Goal: Information Seeking & Learning: Learn about a topic

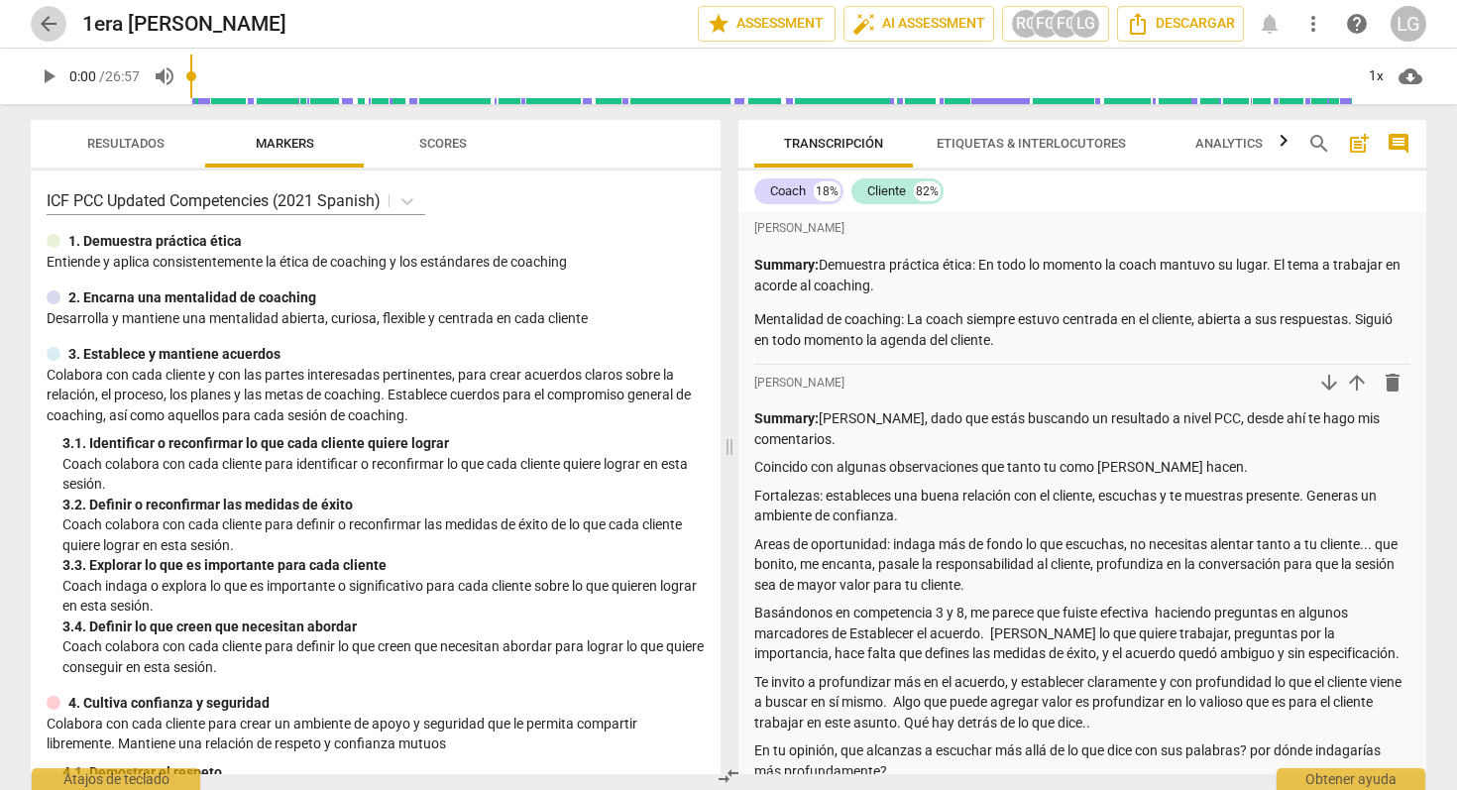
click at [44, 27] on span "arrow_back" at bounding box center [49, 24] width 24 height 24
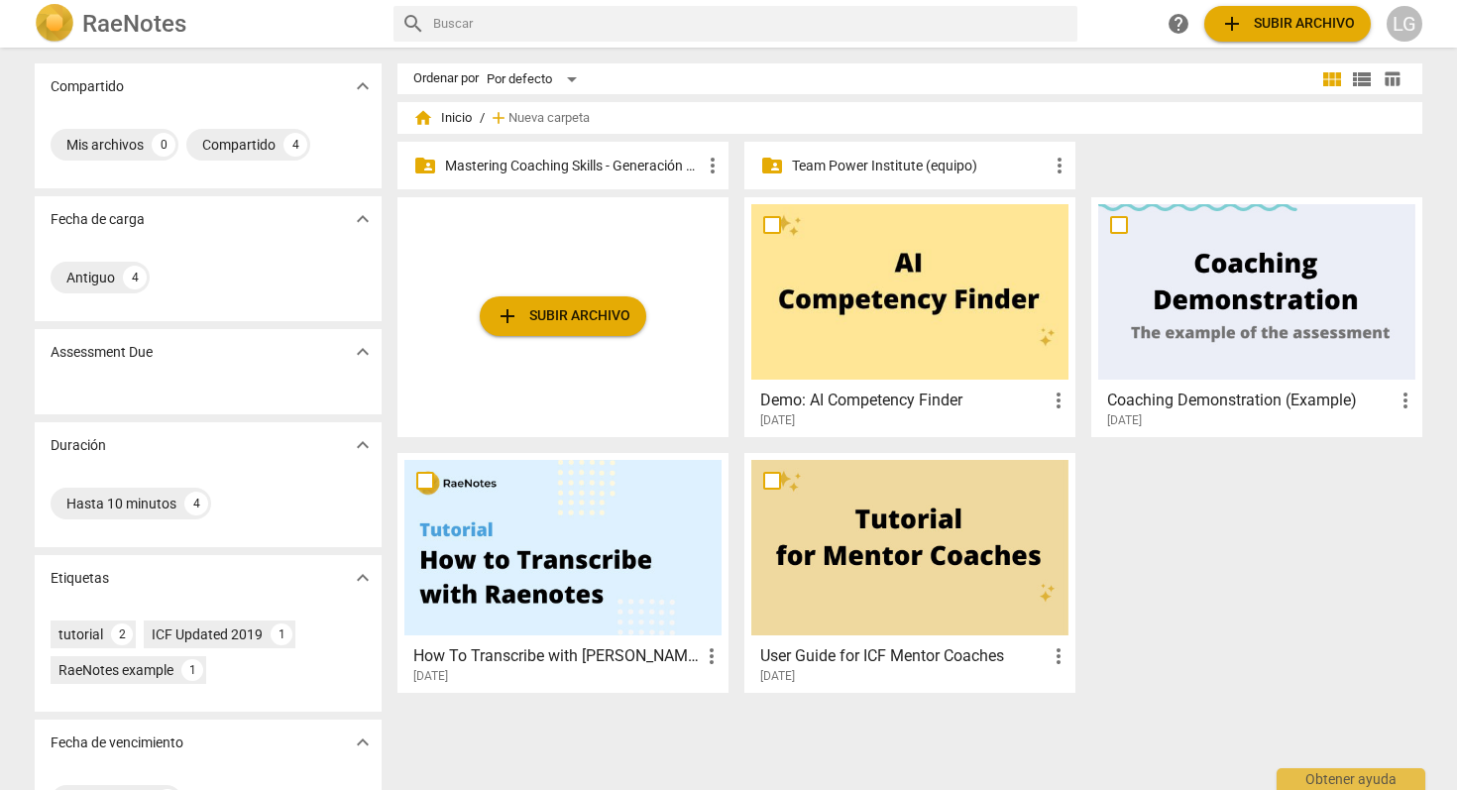
click at [647, 159] on p "Mastering Coaching Skills - Generación 31" at bounding box center [573, 166] width 256 height 21
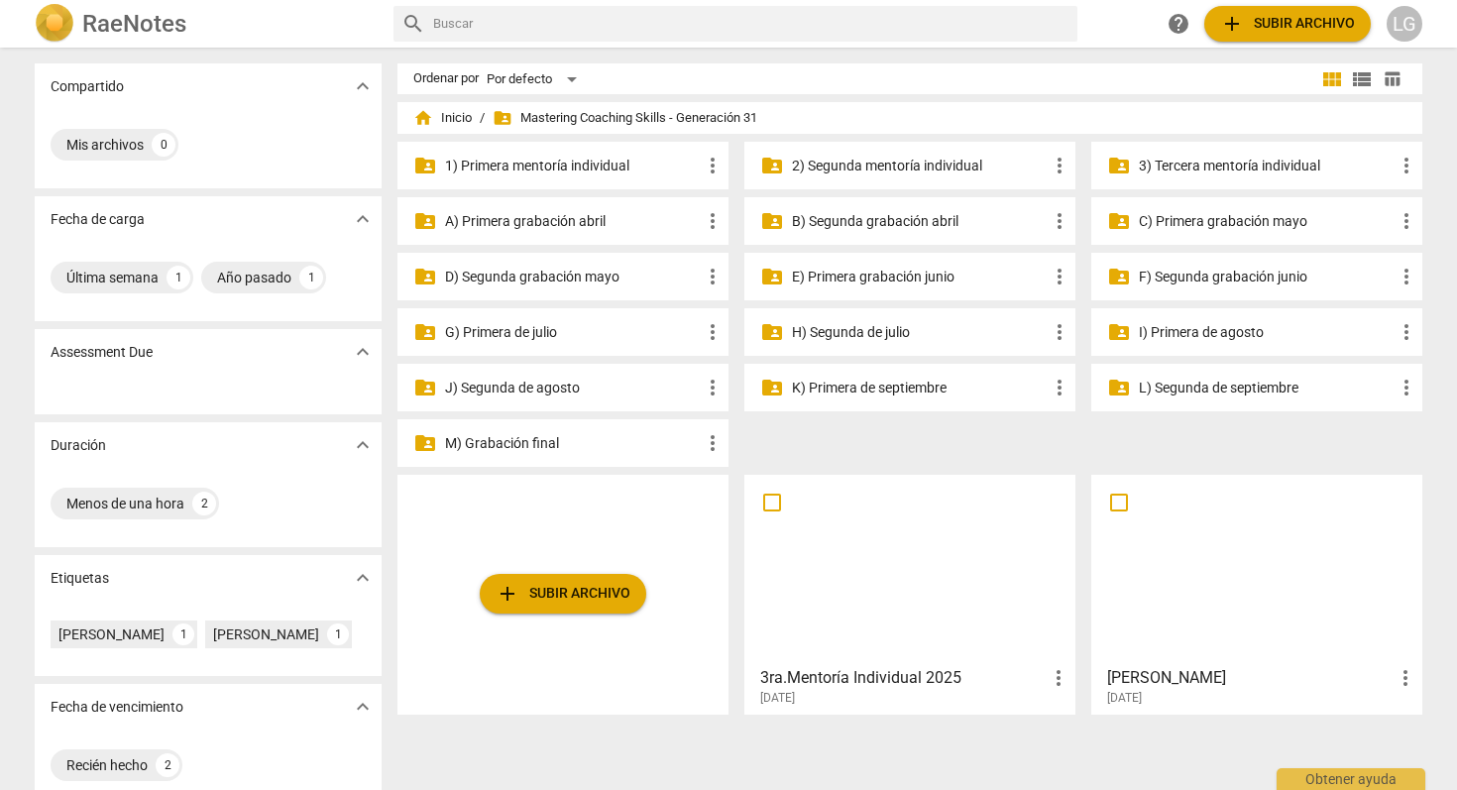
click at [1259, 162] on p "3) Tercera mentoría individual" at bounding box center [1266, 166] width 256 height 21
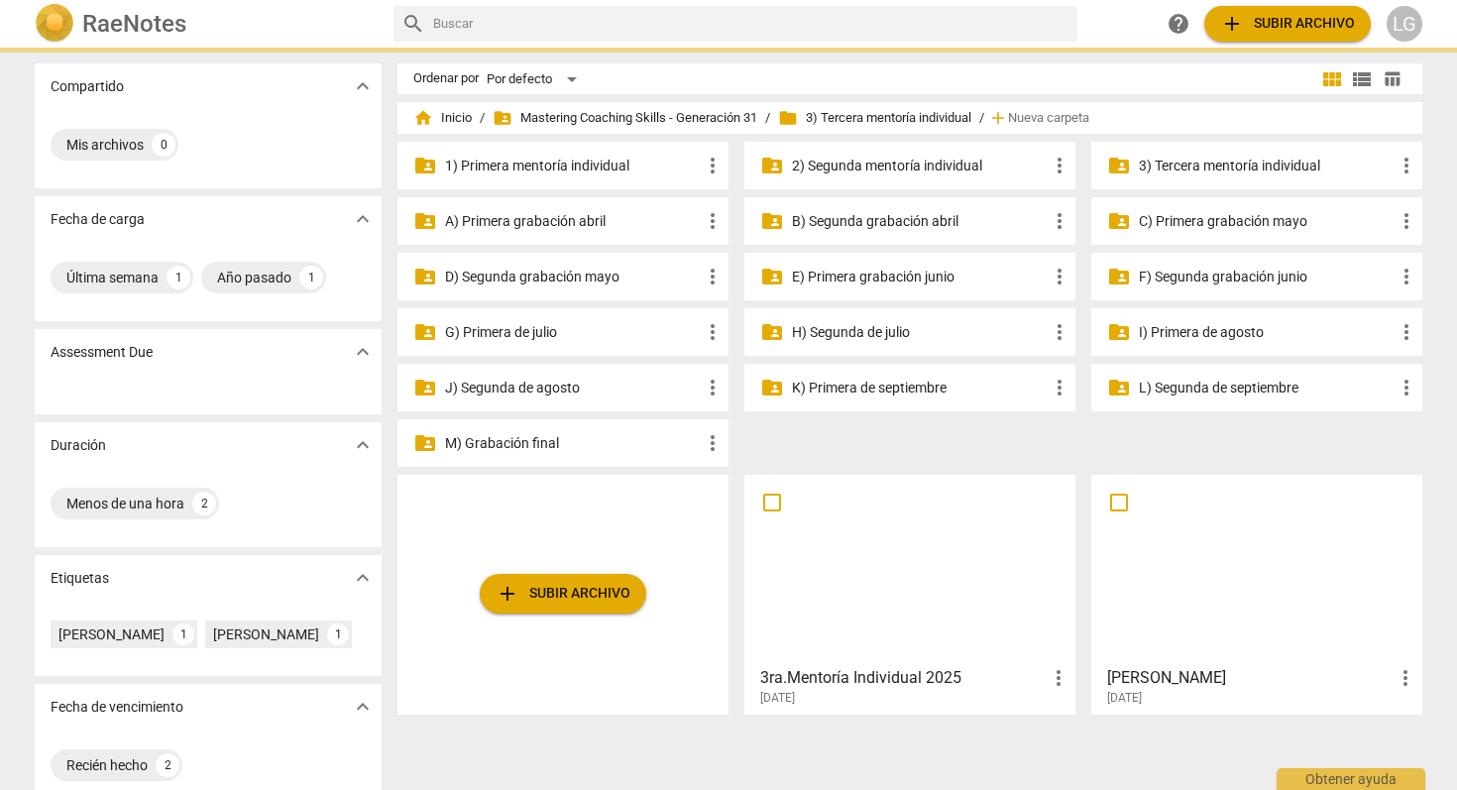
click at [1259, 162] on p "3) Tercera mentoría individual" at bounding box center [1266, 166] width 256 height 21
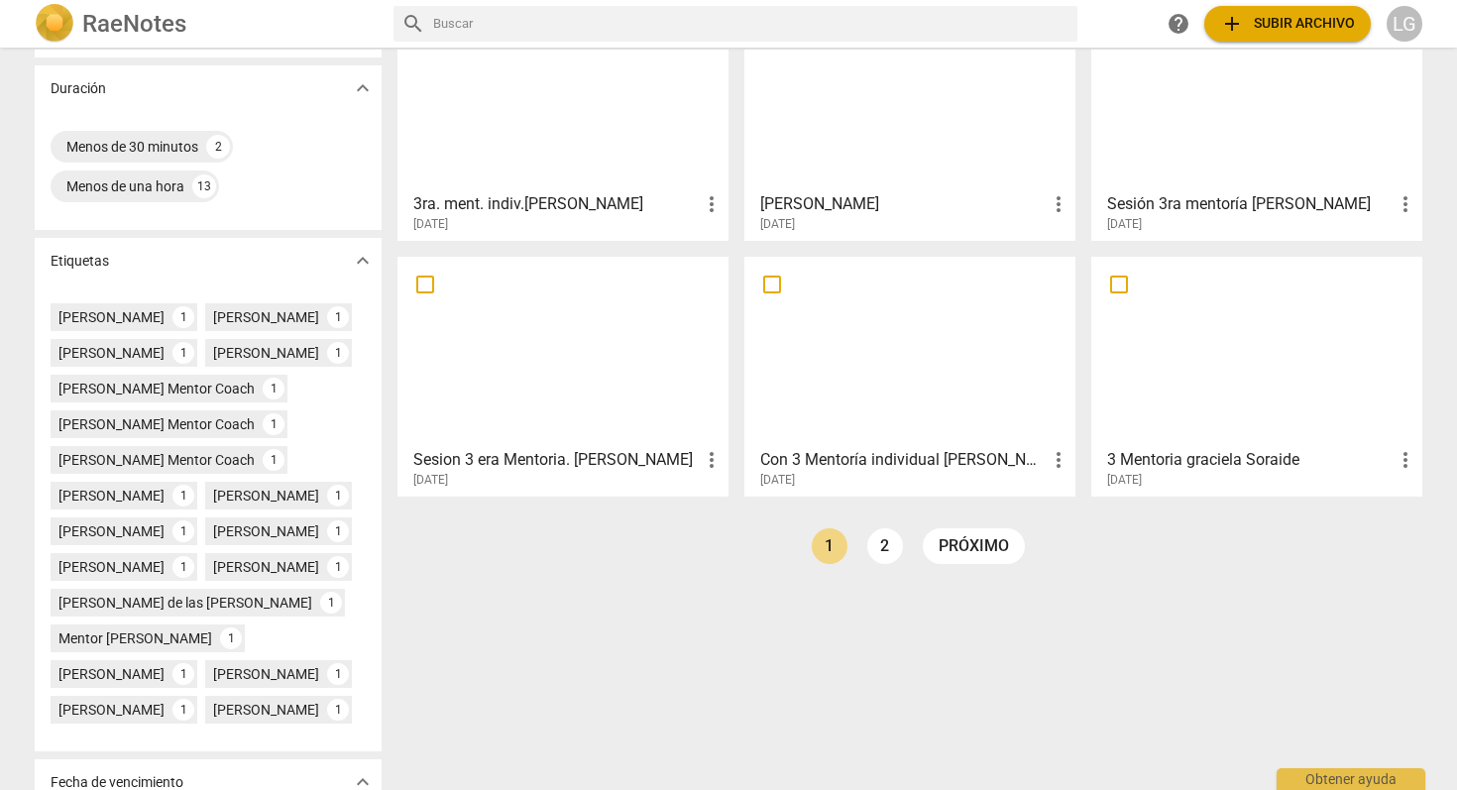
scroll to position [403, 0]
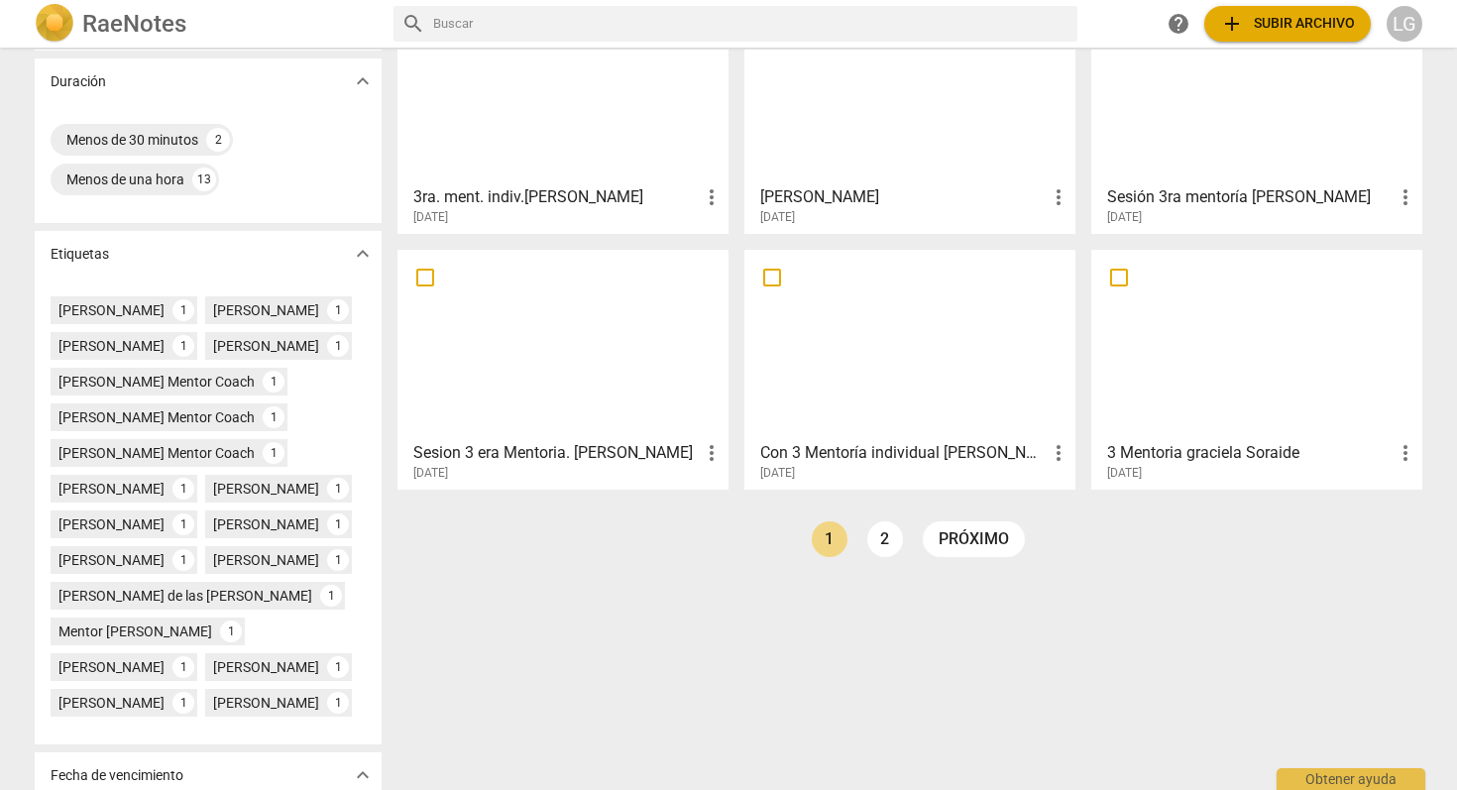
click at [1259, 357] on div at bounding box center [1256, 344] width 317 height 175
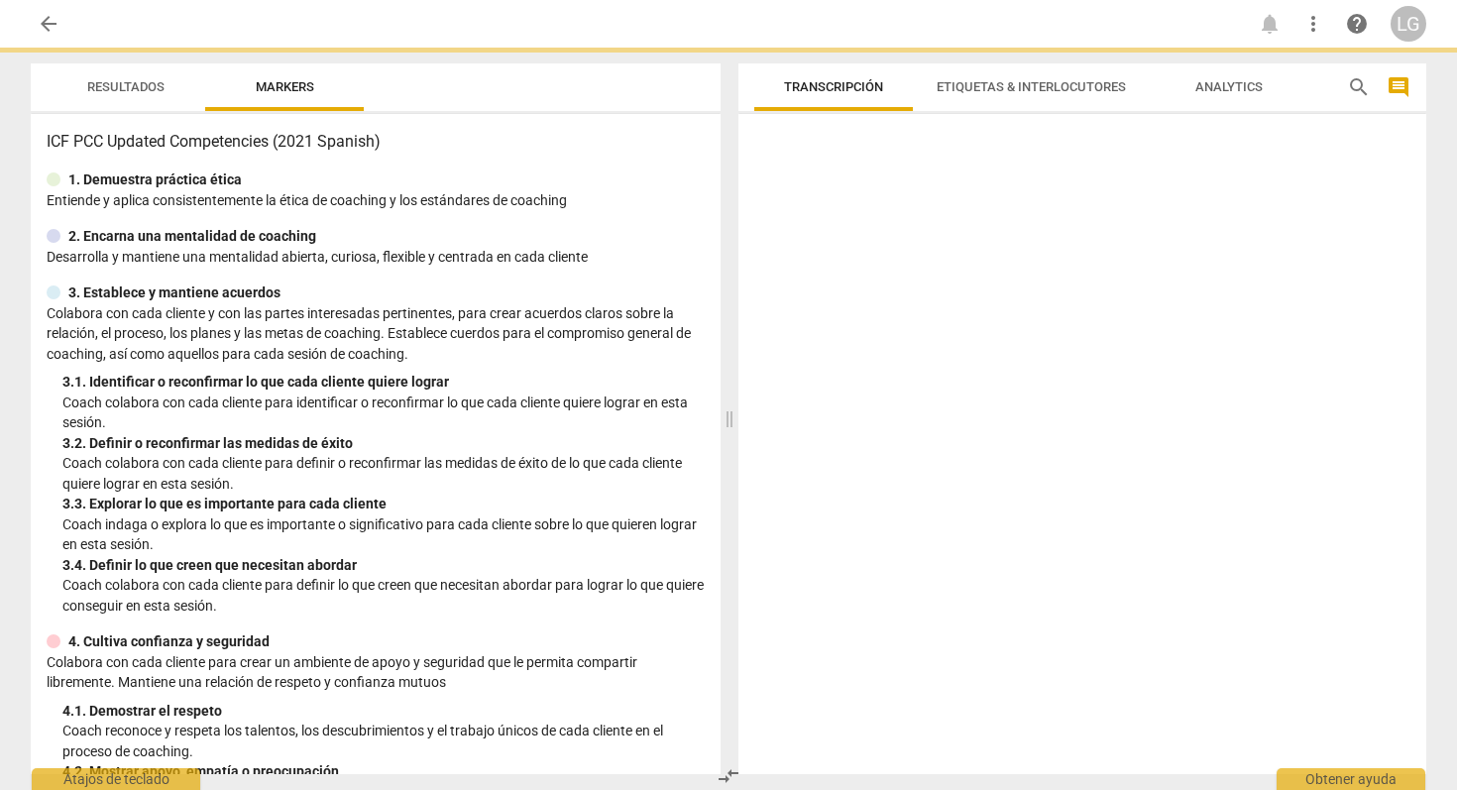
click at [1259, 357] on div at bounding box center [1082, 448] width 688 height 652
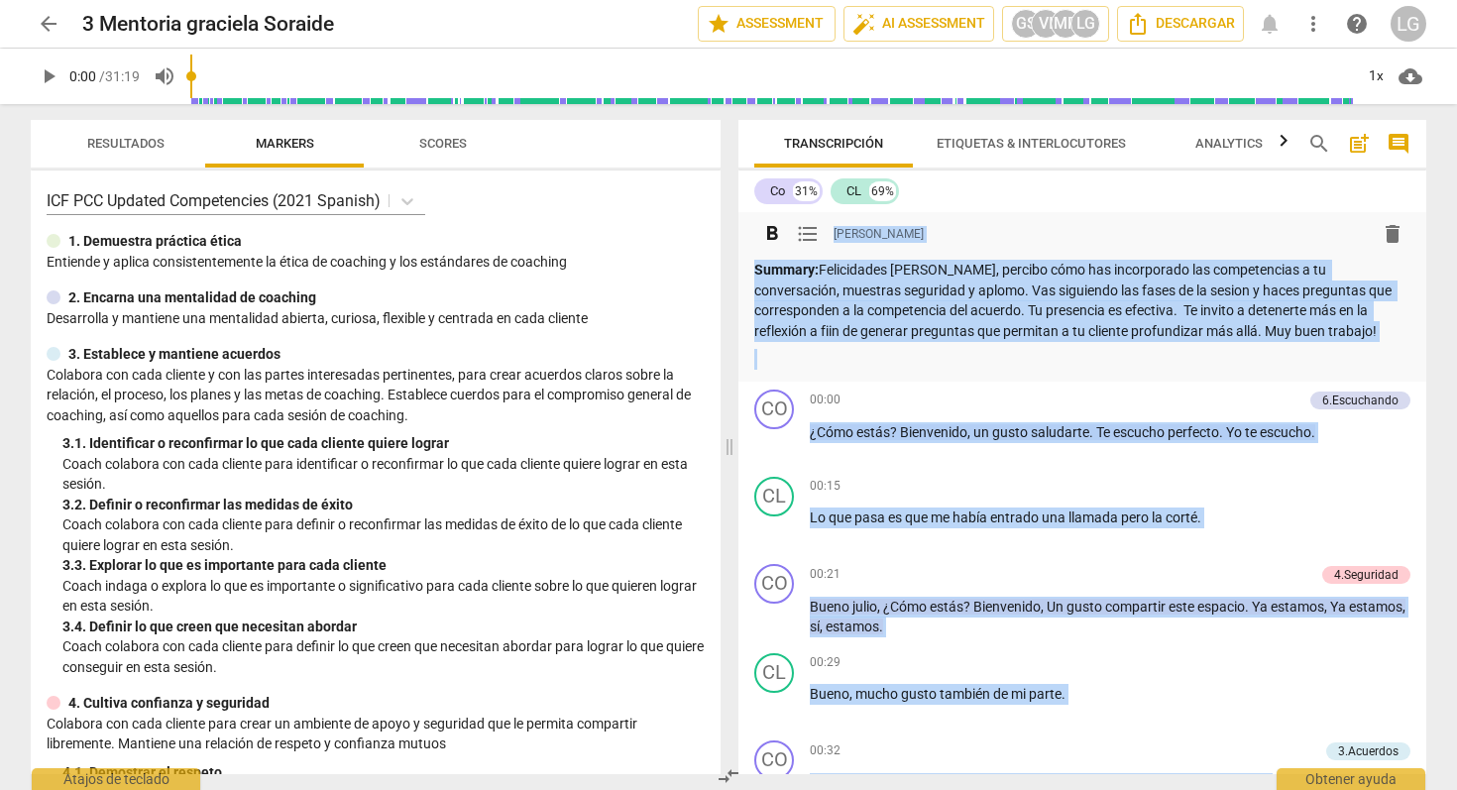
click at [940, 350] on p at bounding box center [1082, 359] width 656 height 21
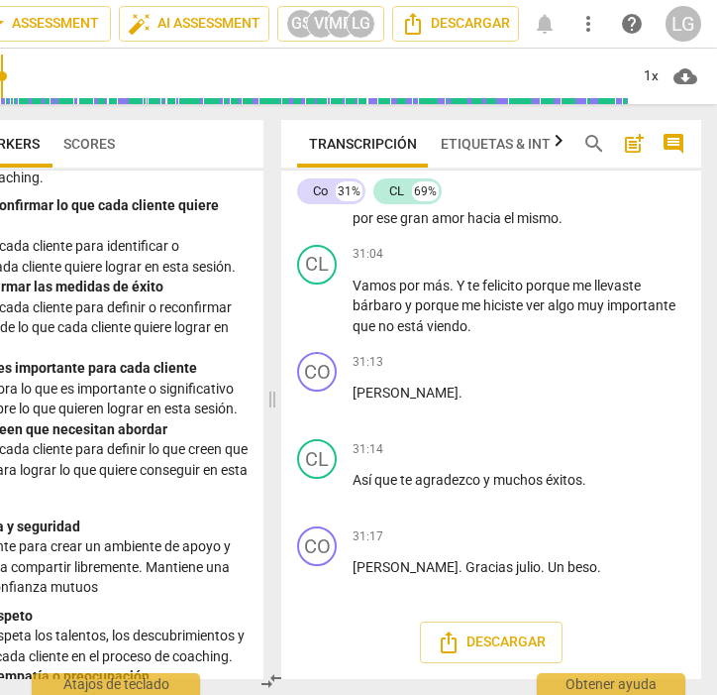
scroll to position [14110, 0]
click at [433, 419] on div "31:13 + Add competency keyboard_arrow_right [PERSON_NAME] ." at bounding box center [519, 387] width 333 height 71
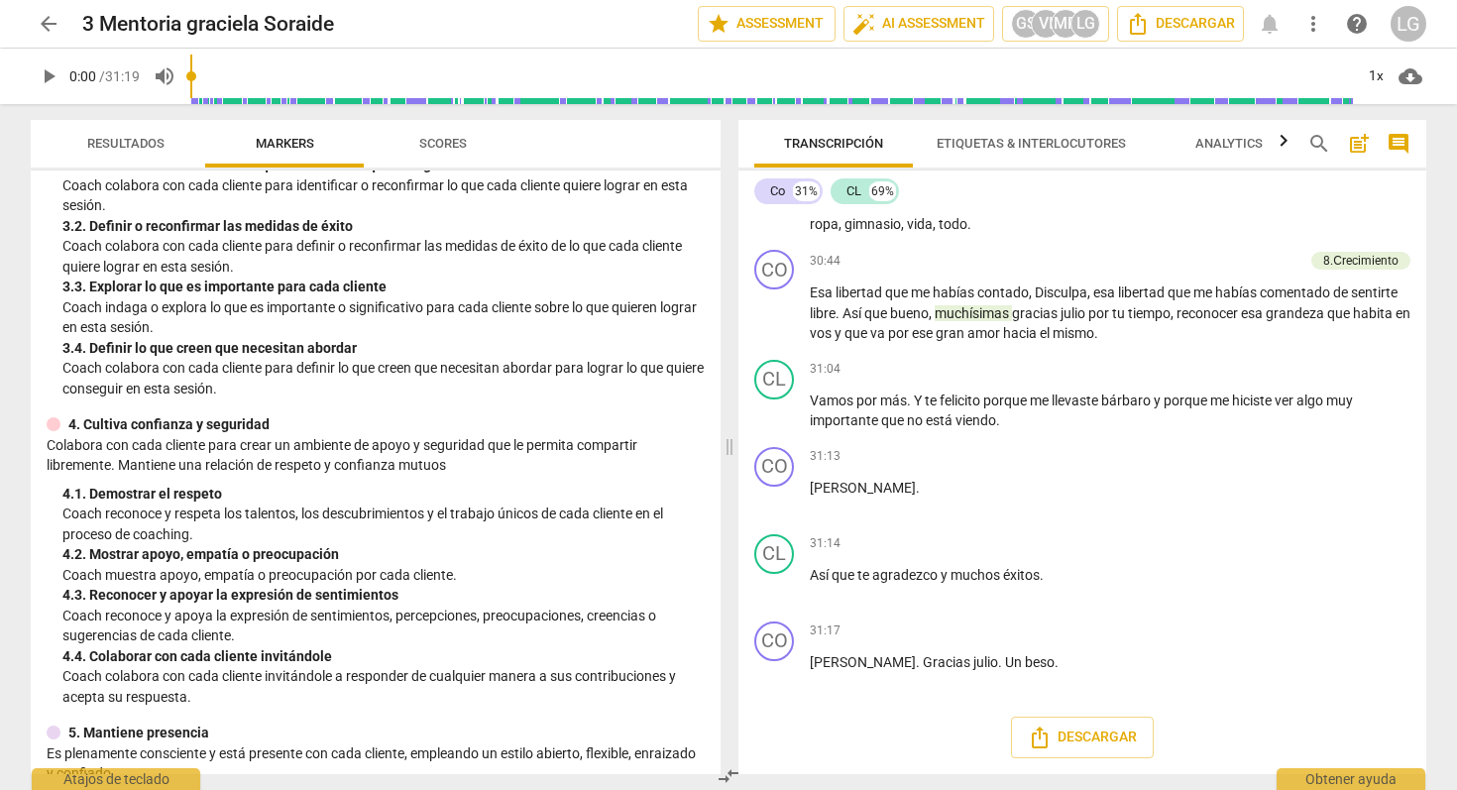
scroll to position [9796, 0]
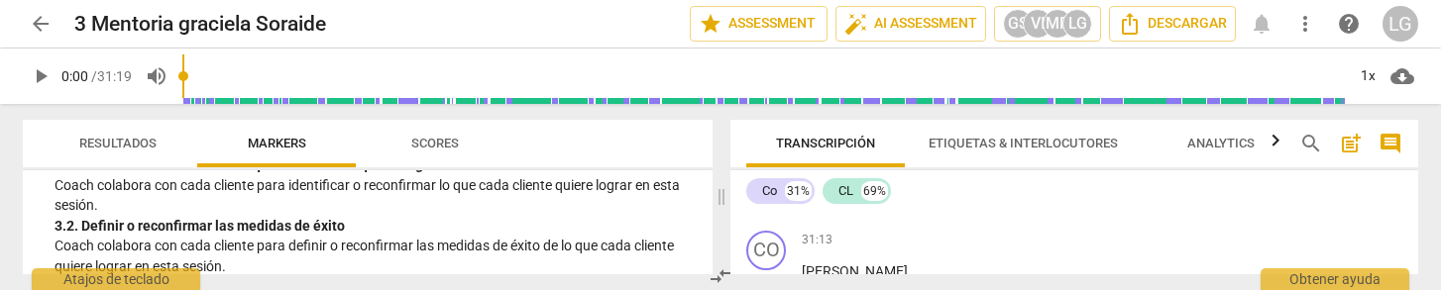
click at [40, 22] on span "arrow_back" at bounding box center [41, 24] width 24 height 24
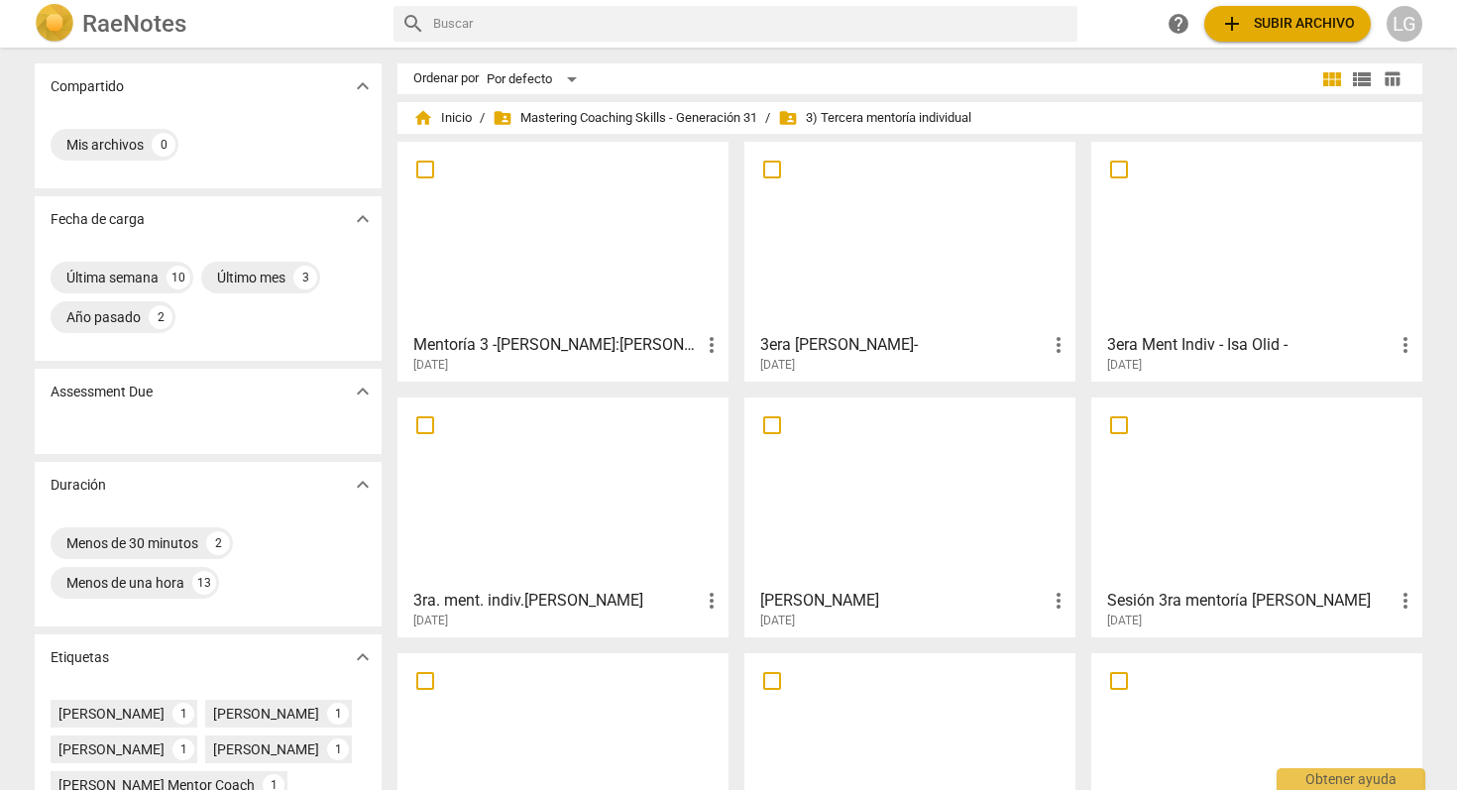
click at [1204, 535] on div at bounding box center [1256, 491] width 317 height 175
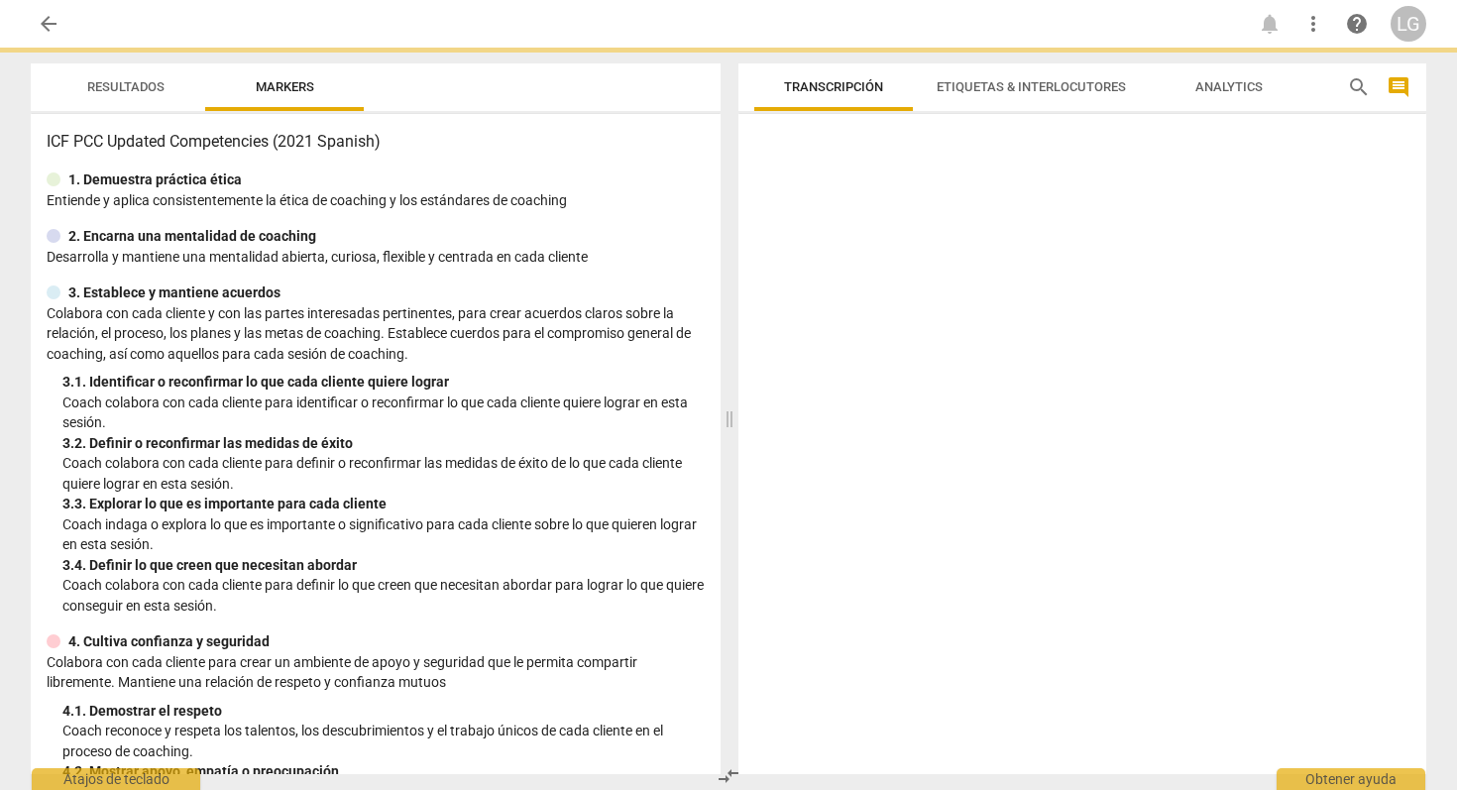
click at [1204, 535] on div at bounding box center [1082, 448] width 688 height 652
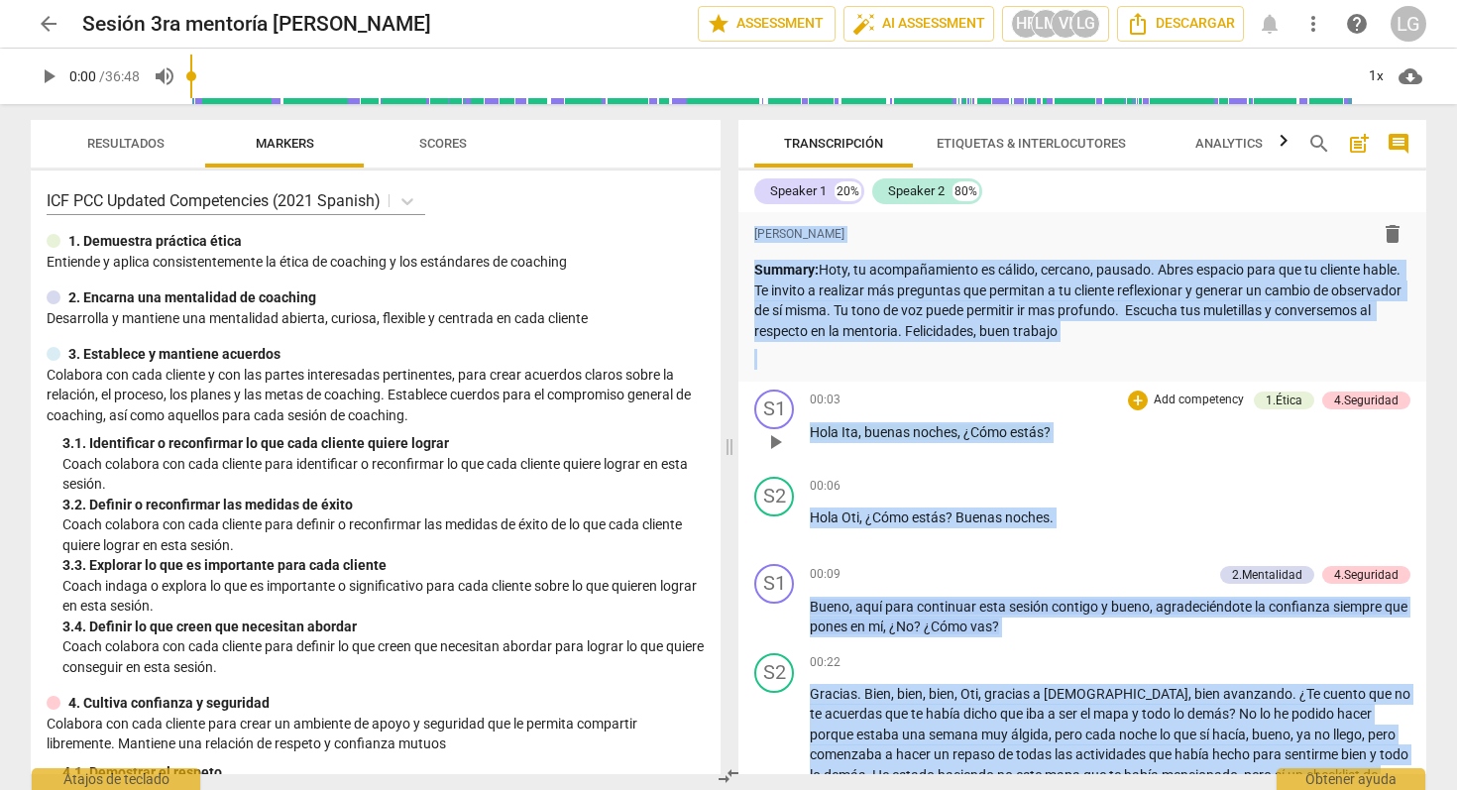
click at [1131, 419] on div "00:03 + Add competency 1.Ética 4.Seguridad keyboard_arrow_right Hola Ita , buen…" at bounding box center [1109, 424] width 600 height 71
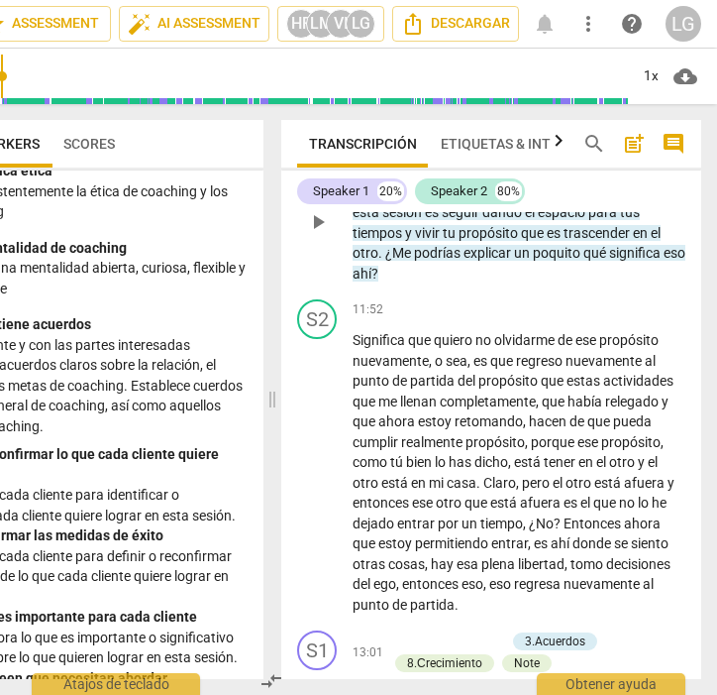
scroll to position [4571, 0]
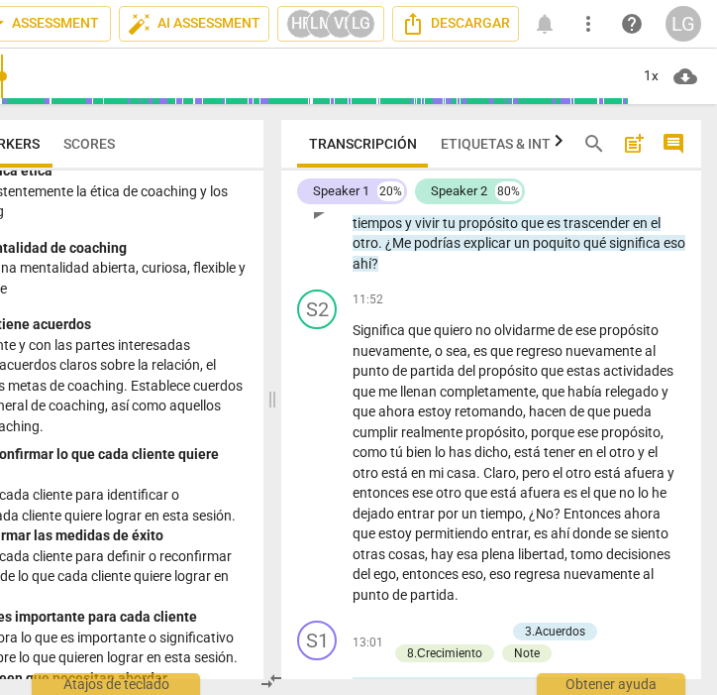
click at [460, 282] on div "S1 play_arrow pause 11:24 + Add competency 3.Acuerdos 6.Escuchando 7.Conciencia…" at bounding box center [491, 196] width 420 height 172
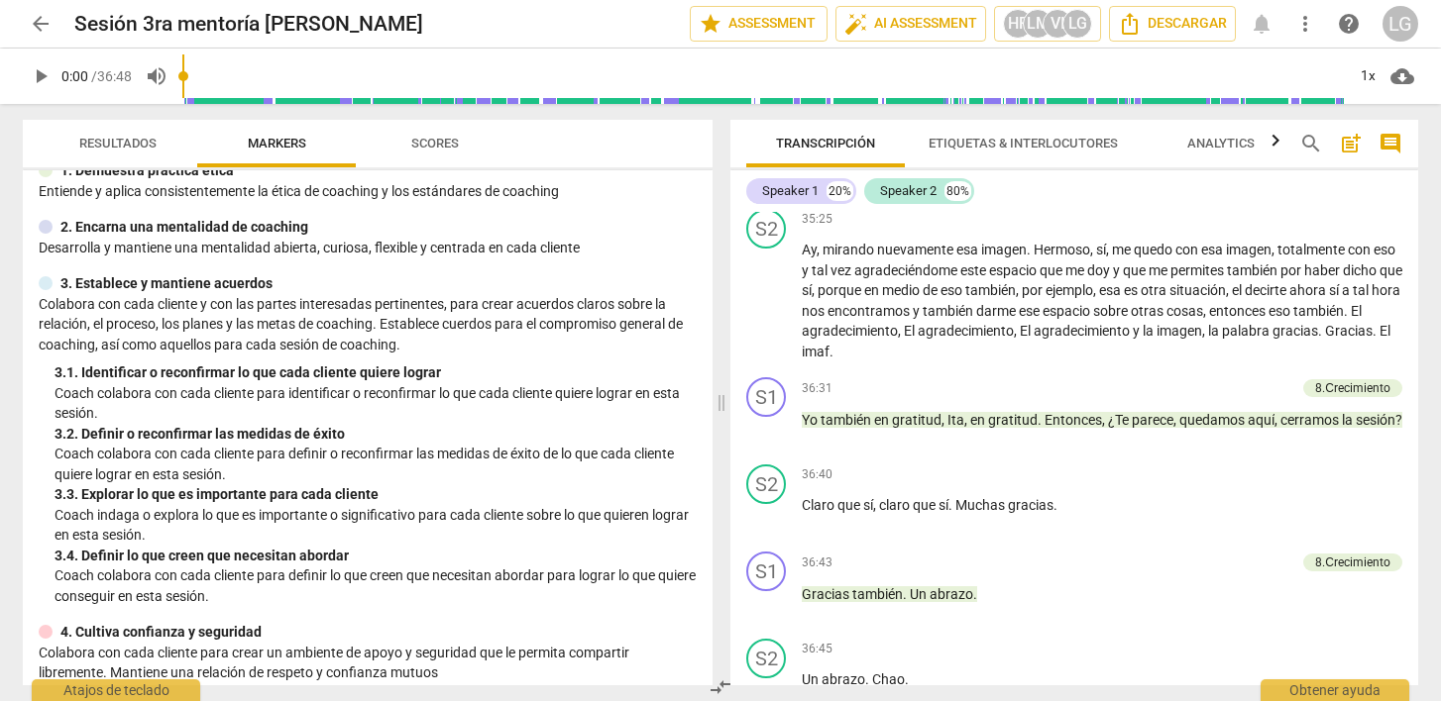
scroll to position [9567, 0]
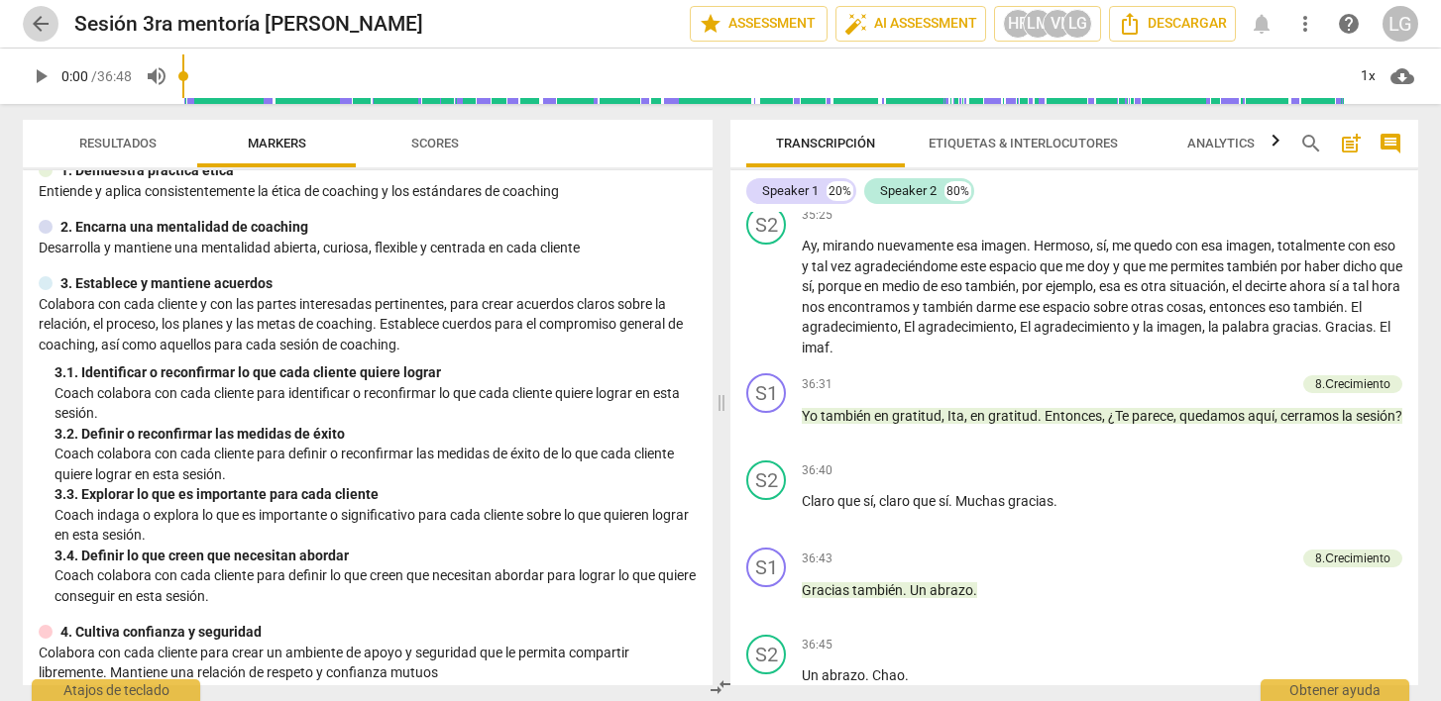
click at [39, 23] on span "arrow_back" at bounding box center [41, 24] width 24 height 24
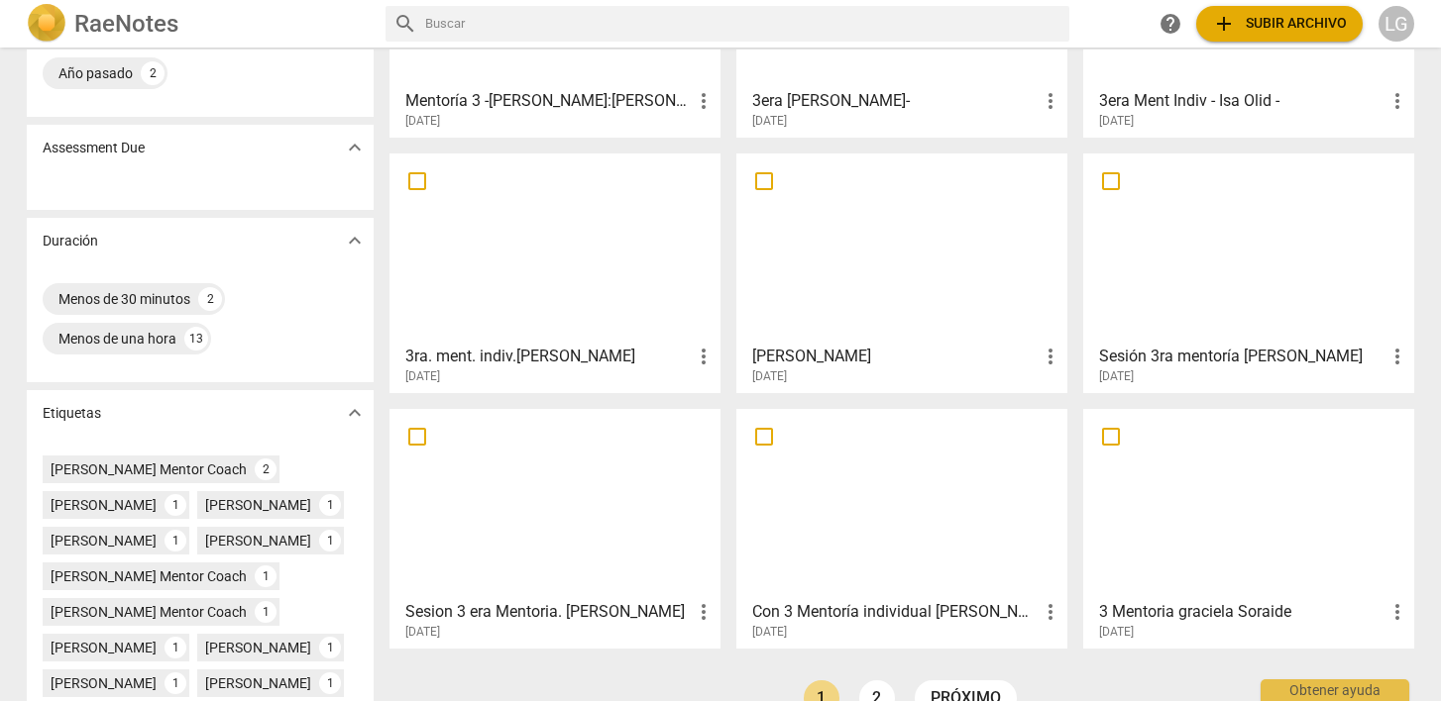
scroll to position [250, 0]
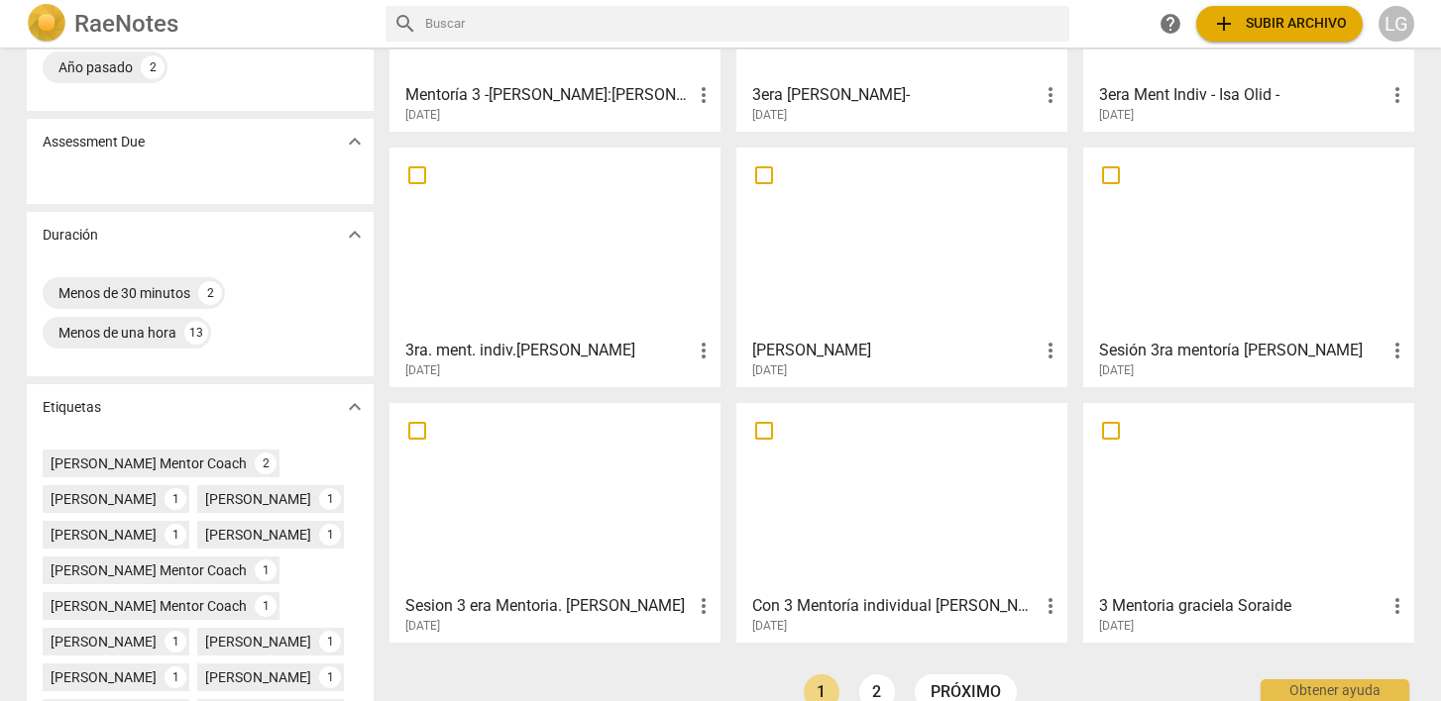
click at [877, 266] on div at bounding box center [901, 242] width 317 height 175
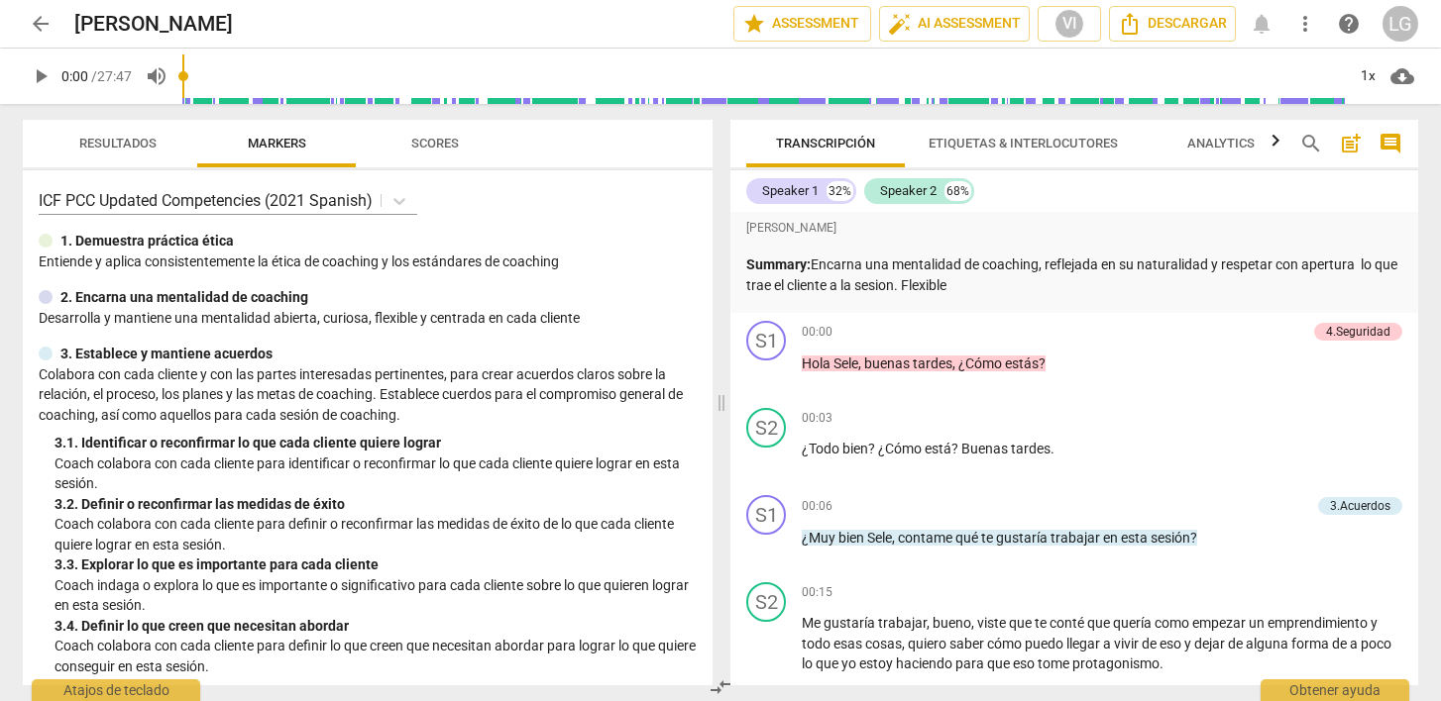
click at [50, 77] on span "play_arrow" at bounding box center [41, 76] width 24 height 24
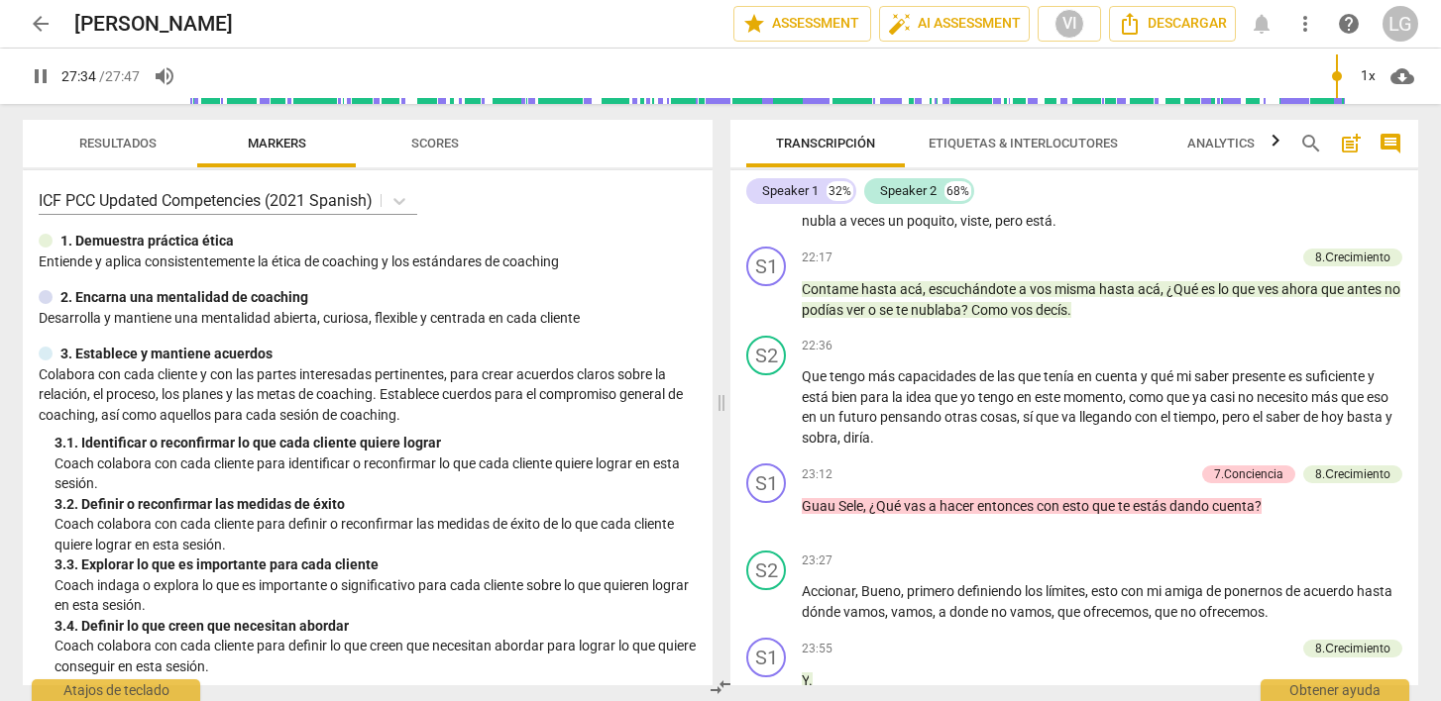
scroll to position [8667, 0]
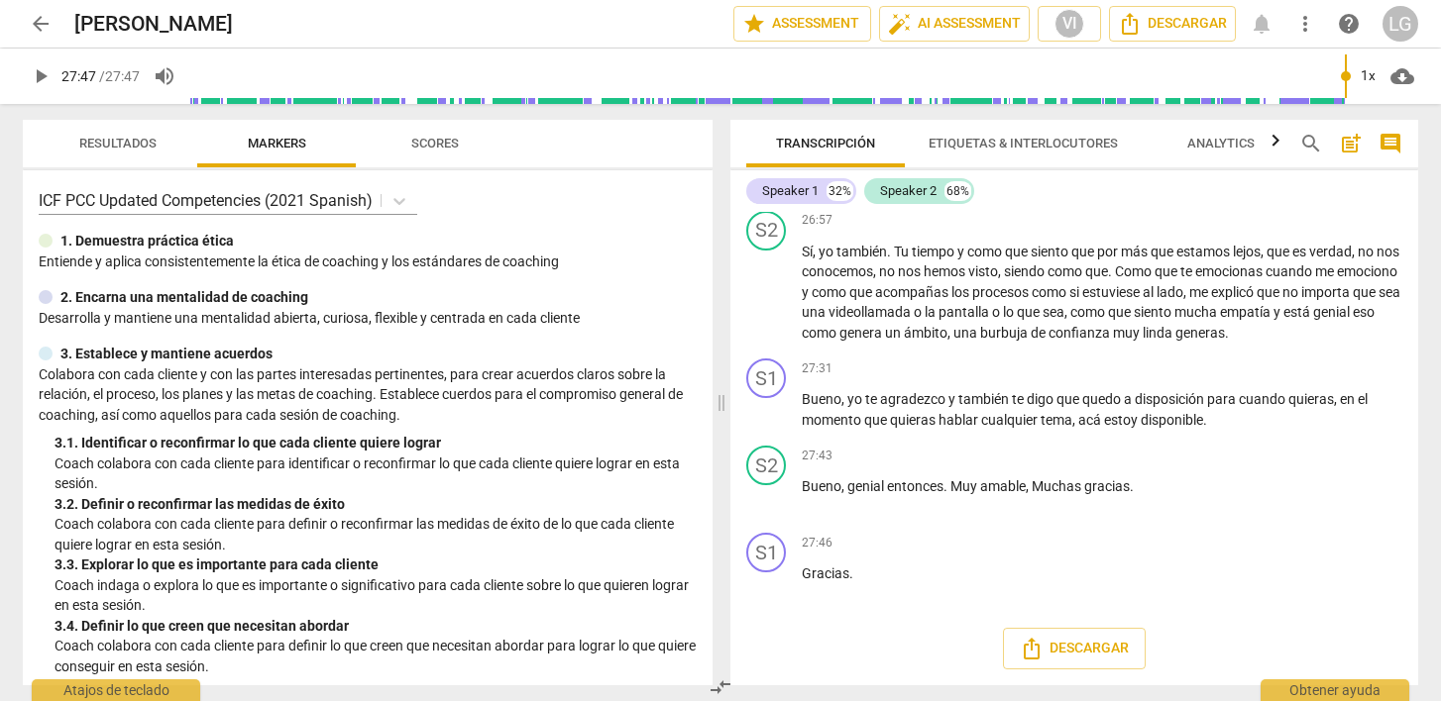
type input "1667"
